Goal: Transaction & Acquisition: Obtain resource

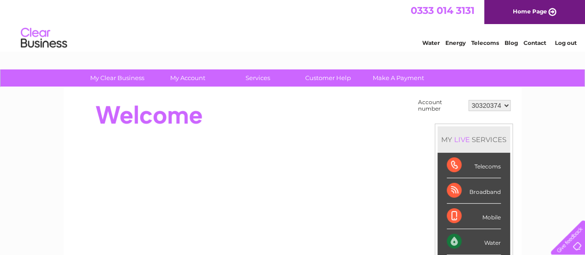
click at [505, 109] on select "30320374" at bounding box center [490, 105] width 42 height 11
click at [561, 43] on link "Log out" at bounding box center [566, 42] width 22 height 7
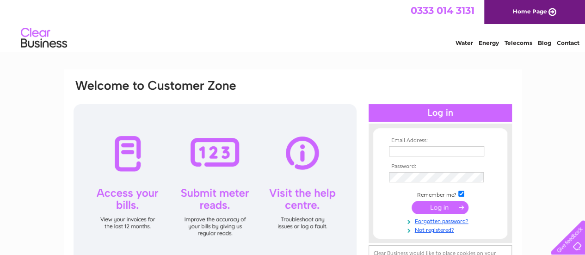
type input "[EMAIL_ADDRESS][DOMAIN_NAME]"
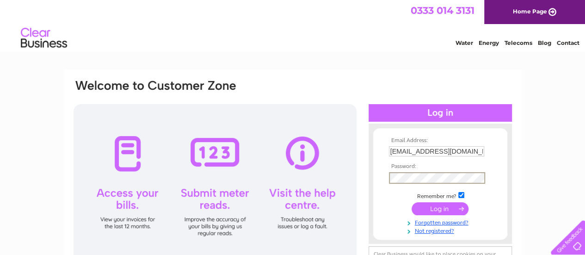
click at [412, 202] on input "submit" at bounding box center [440, 208] width 57 height 13
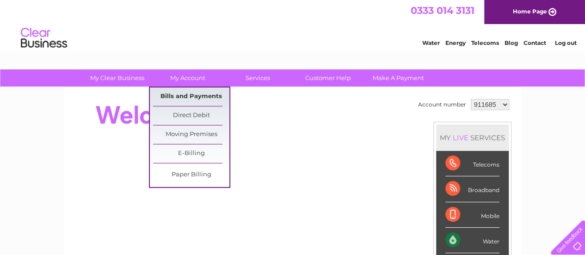
click at [182, 94] on link "Bills and Payments" at bounding box center [191, 96] width 76 height 18
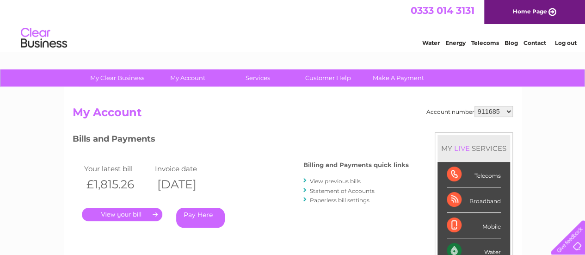
click at [330, 183] on link "View previous bills" at bounding box center [335, 181] width 51 height 7
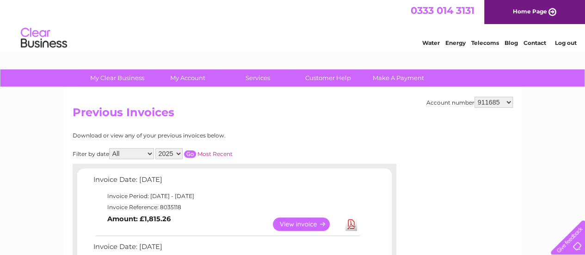
click at [351, 222] on link "Download" at bounding box center [351, 223] width 12 height 13
click at [341, 42] on div "Water Energy Telecoms Blog Contact Log out" at bounding box center [292, 39] width 585 height 30
click at [149, 40] on div "Water Energy Telecoms Blog Contact Log out" at bounding box center [292, 39] width 585 height 30
